Goal: Task Accomplishment & Management: Manage account settings

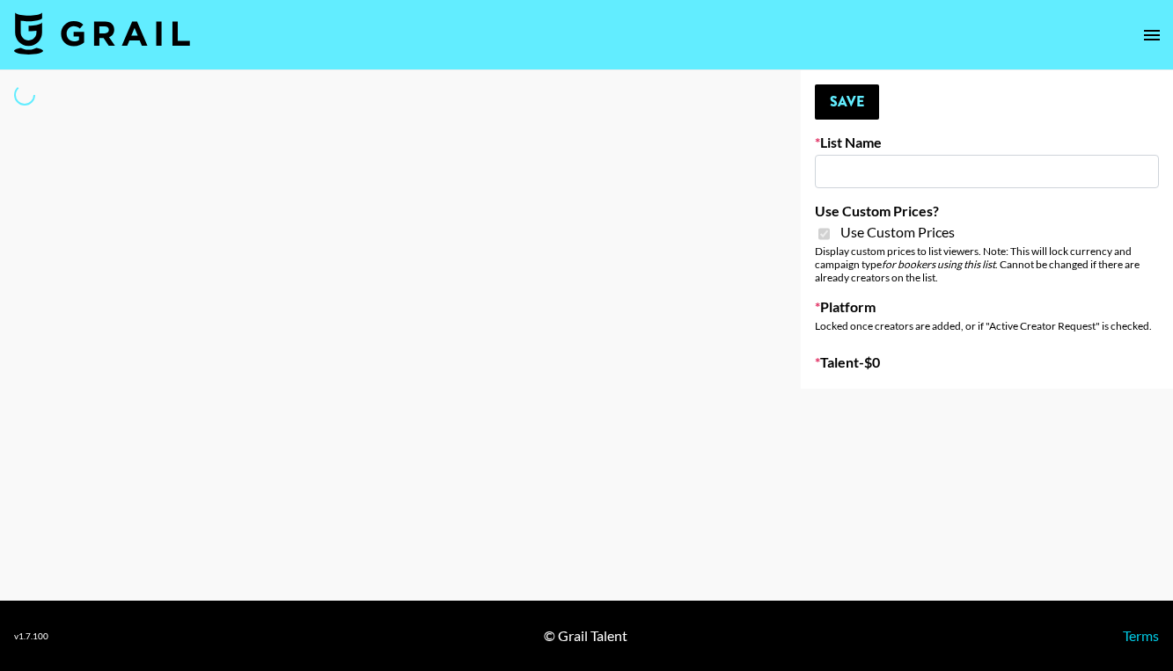
type input "Dietary Supp Brand"
checkbox input "true"
select select "Brand"
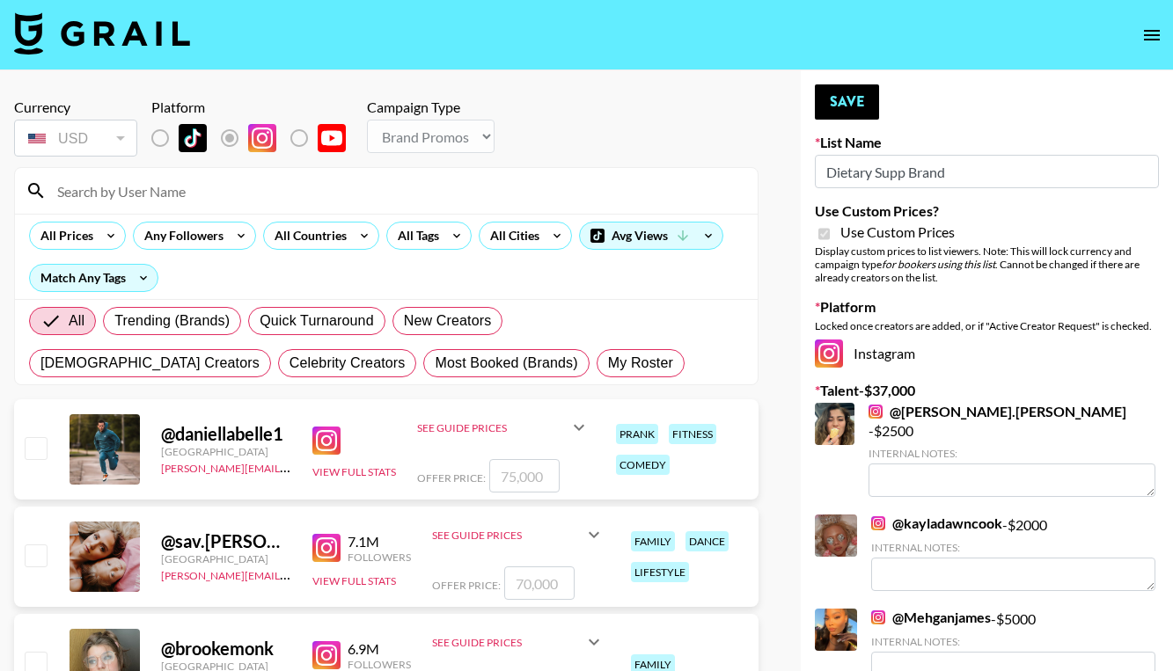
click at [129, 198] on input at bounding box center [397, 191] width 700 height 28
type input "Keysi"
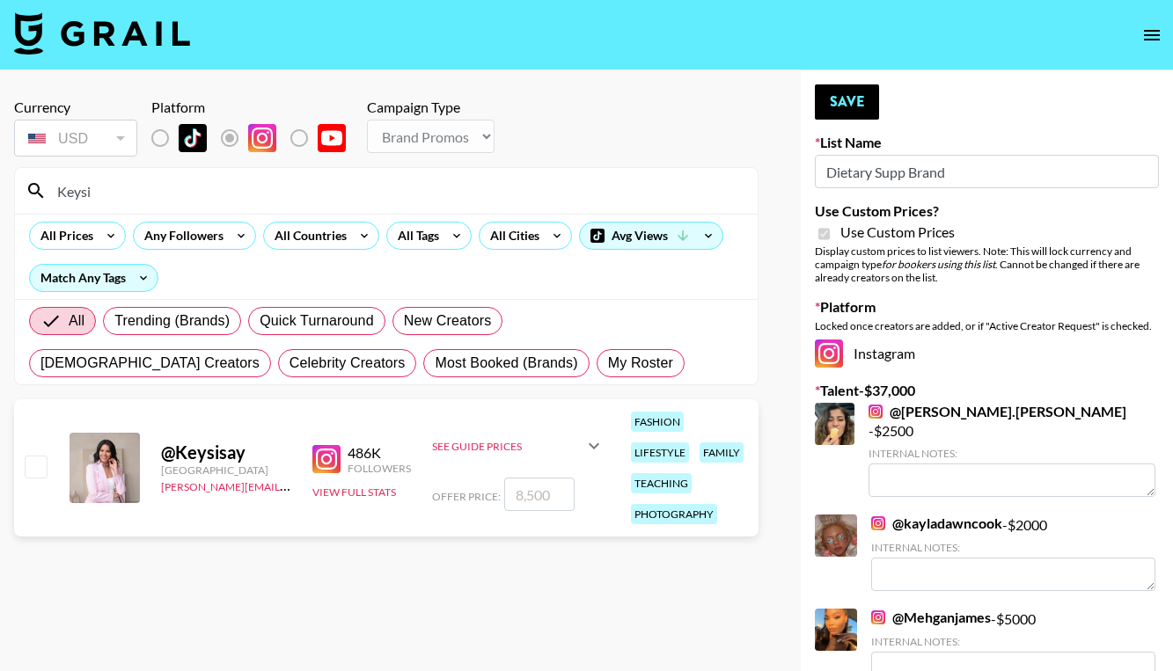
click at [37, 467] on input "checkbox" at bounding box center [35, 466] width 21 height 21
checkbox input "true"
type input "8500"
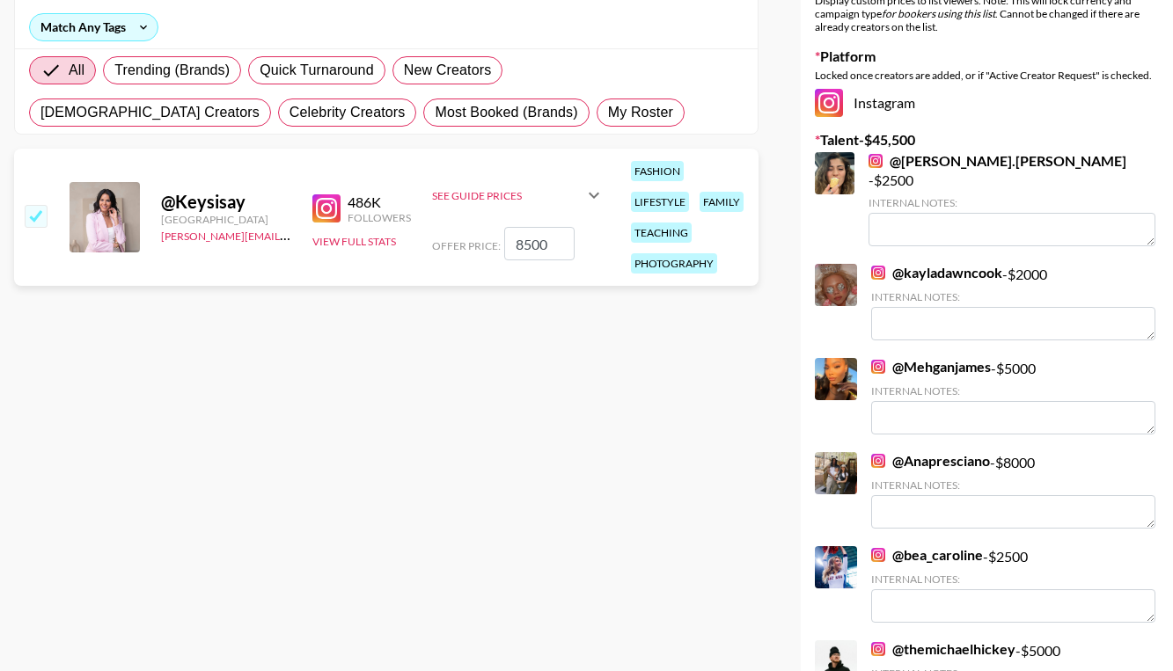
scroll to position [259, 0]
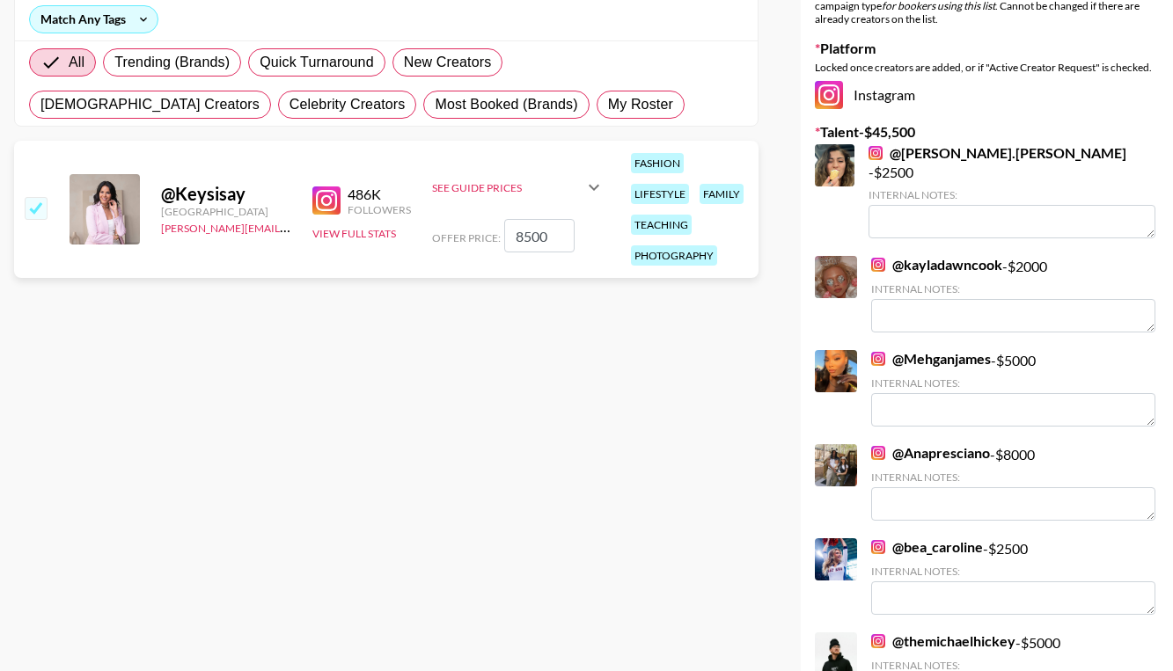
click at [931, 444] on link "@ Anapresciano" at bounding box center [930, 453] width 119 height 18
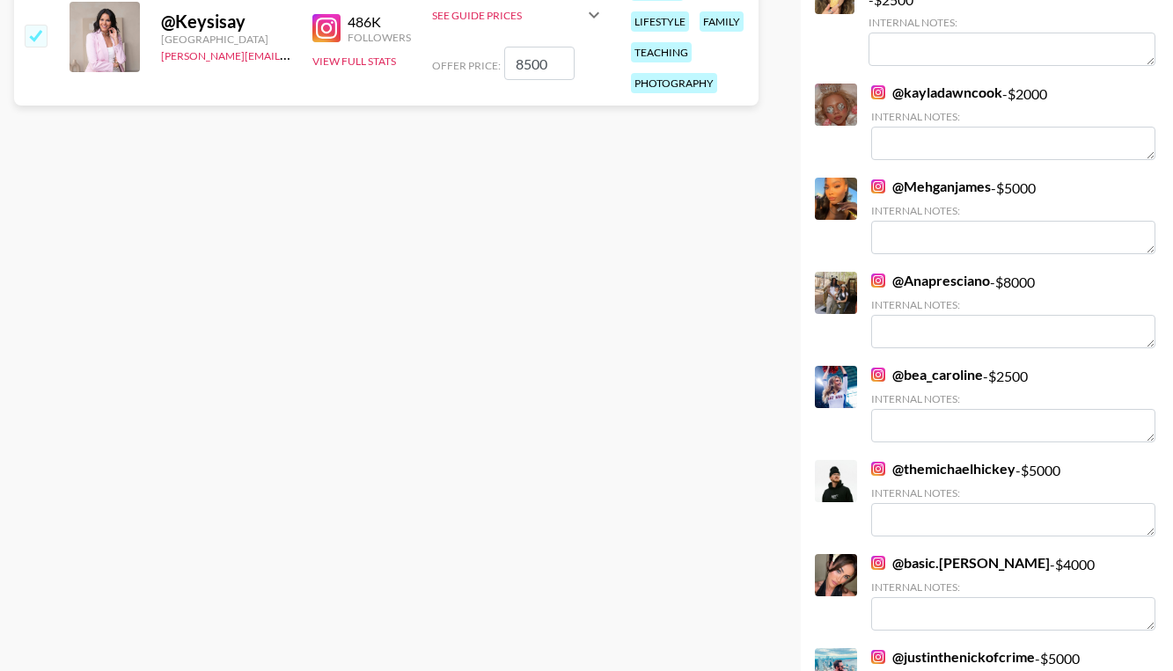
scroll to position [0, 0]
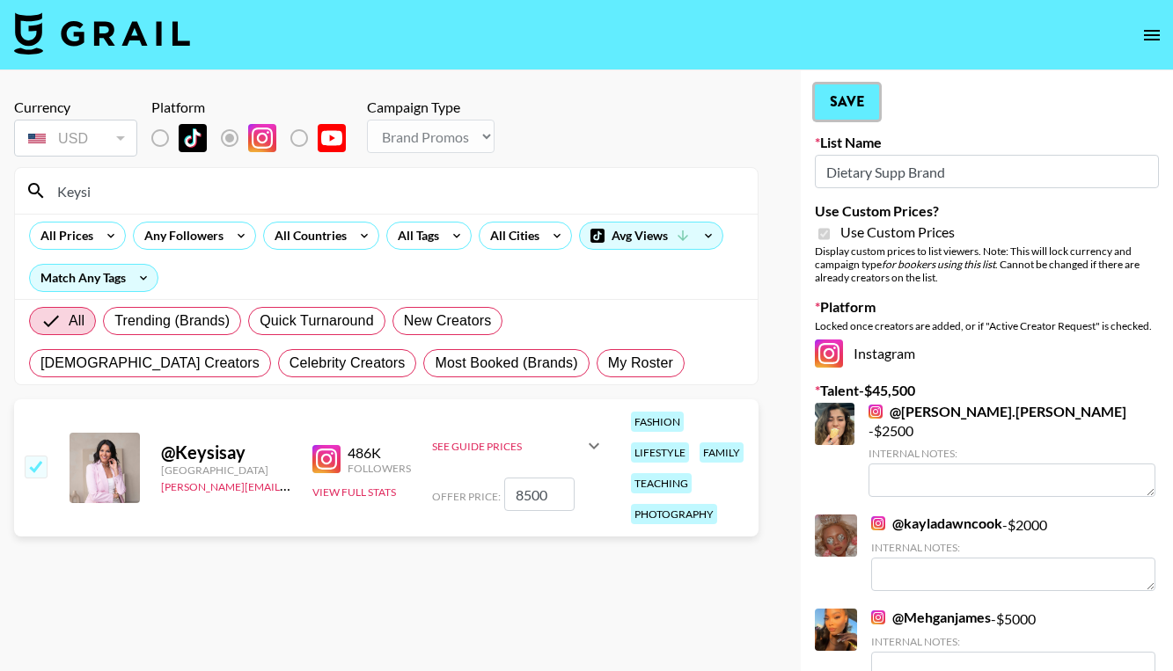
click at [844, 103] on button "Save" at bounding box center [847, 101] width 64 height 35
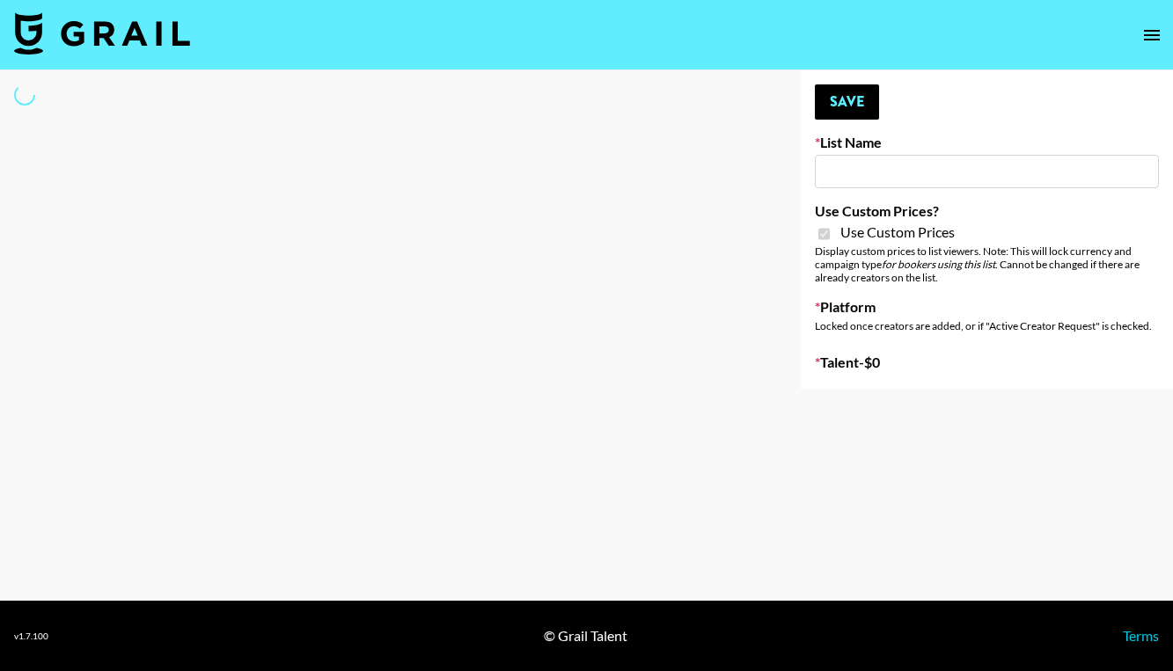
type input "Kids / Toy Accounts"
checkbox input "true"
select select "Brand"
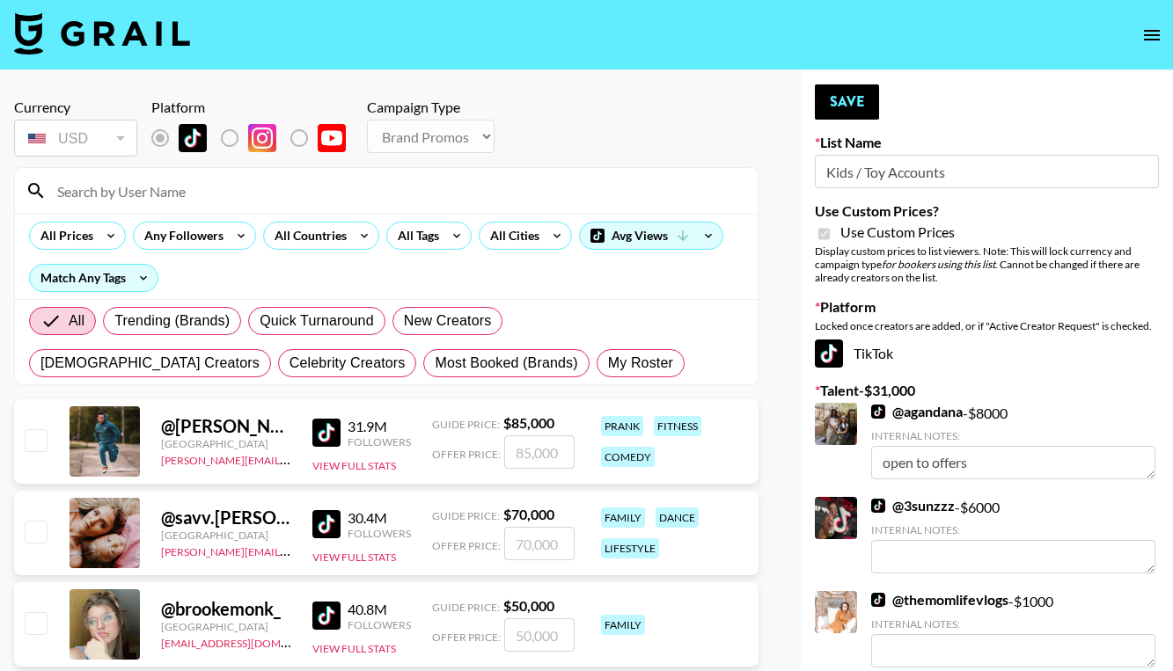
click at [152, 194] on input at bounding box center [397, 191] width 700 height 28
